Goal: Information Seeking & Learning: Find specific fact

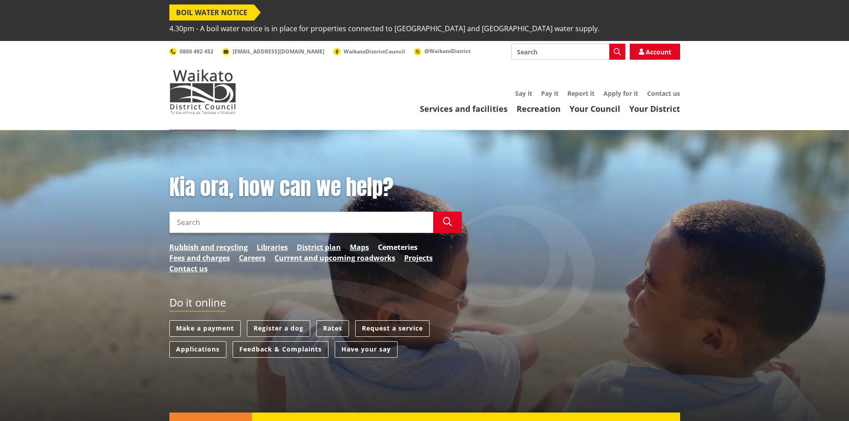
click at [401, 242] on link "Cemeteries" at bounding box center [398, 247] width 40 height 11
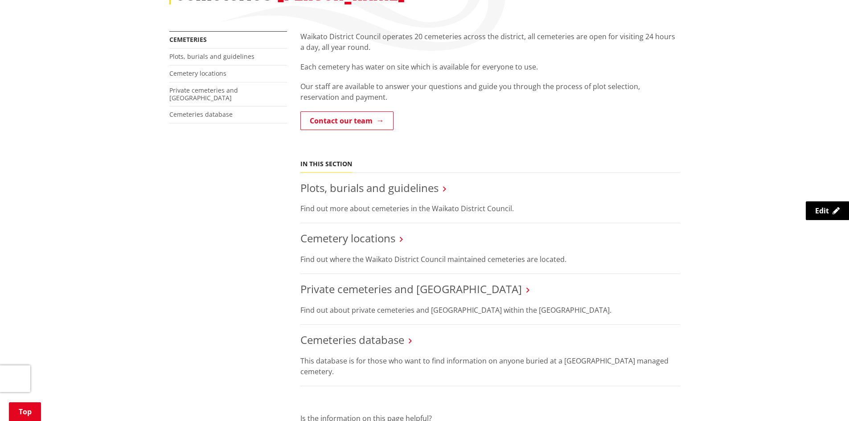
scroll to position [267, 0]
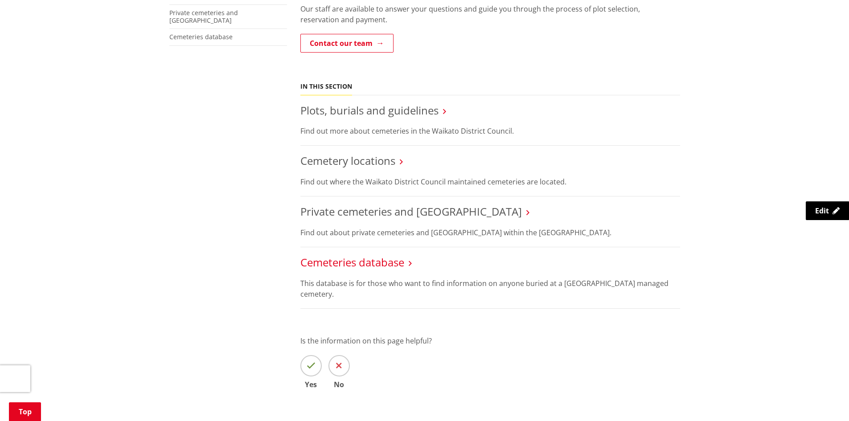
click at [374, 255] on link "Cemeteries database" at bounding box center [352, 262] width 104 height 15
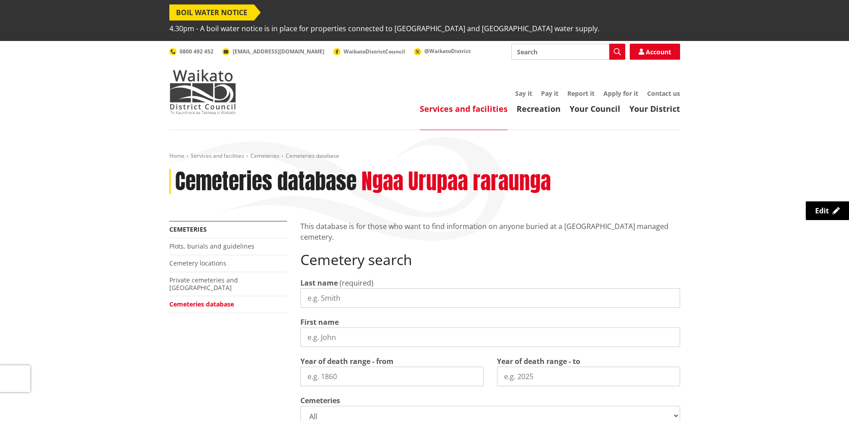
click at [351, 288] on input "Last name" at bounding box center [490, 298] width 380 height 20
type input "King"
type input "Edith"
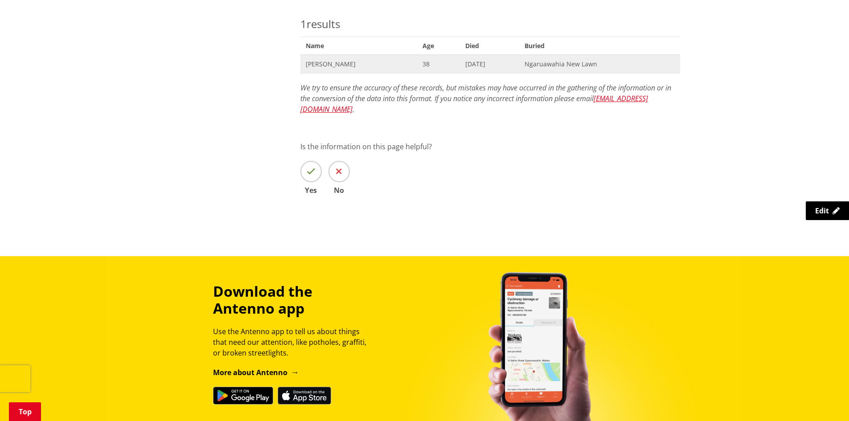
click at [324, 60] on span "Edith King" at bounding box center [359, 64] width 106 height 9
